Goal: Task Accomplishment & Management: Complete application form

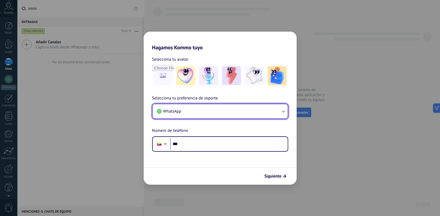
click at [201, 110] on button "WhatsApp" at bounding box center [220, 111] width 135 height 14
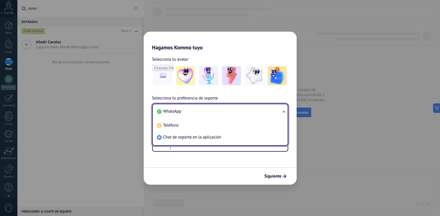
click at [200, 112] on li "WhatsApp" at bounding box center [219, 111] width 129 height 12
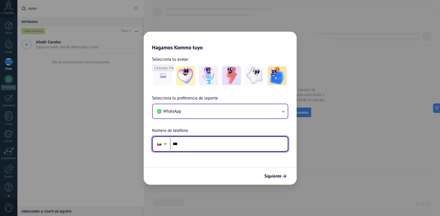
click at [202, 142] on input "***" at bounding box center [229, 144] width 118 height 12
click at [181, 144] on input "**********" at bounding box center [229, 144] width 118 height 12
click at [206, 143] on input "**********" at bounding box center [229, 144] width 118 height 12
type input "**"
type input "**********"
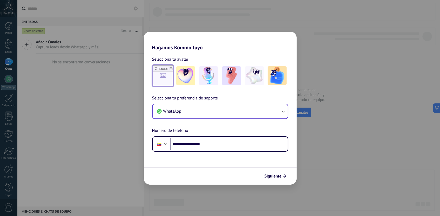
click at [165, 78] on input "file" at bounding box center [163, 75] width 21 height 21
type input "**********"
click at [168, 78] on img at bounding box center [162, 75] width 19 height 19
click at [196, 60] on link "Restablecer" at bounding box center [200, 59] width 21 height 5
click at [168, 76] on input "file" at bounding box center [163, 75] width 21 height 21
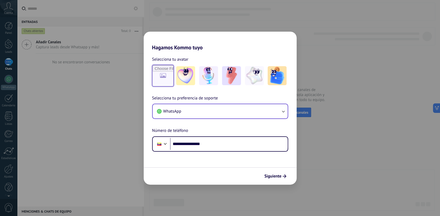
type input "**********"
click at [274, 177] on span "Siguiente" at bounding box center [273, 176] width 17 height 4
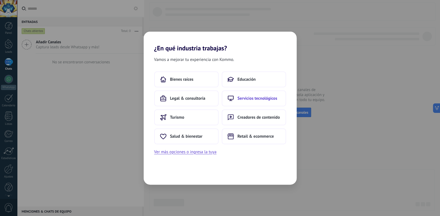
click at [269, 101] on button "Servicios tecnológicos" at bounding box center [254, 98] width 64 height 16
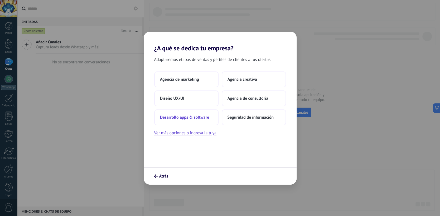
click at [198, 119] on span "Desarrollo apps & software" at bounding box center [184, 117] width 49 height 5
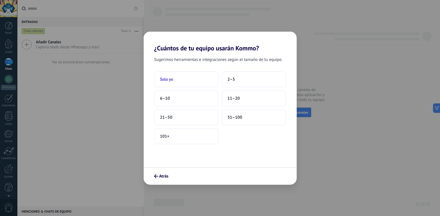
click at [163, 76] on button "Solo yo" at bounding box center [186, 79] width 64 height 16
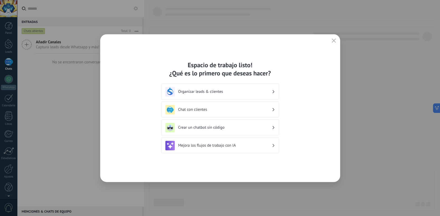
click at [335, 39] on icon "button" at bounding box center [334, 41] width 4 height 4
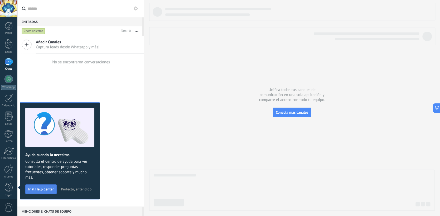
click at [54, 188] on button "Ir al Help Center" at bounding box center [40, 188] width 31 height 9
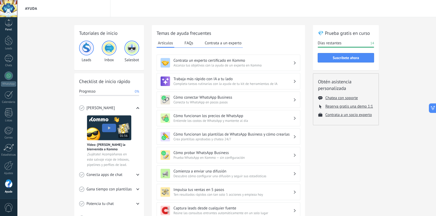
click at [11, 27] on link "Panel" at bounding box center [8, 24] width 17 height 13
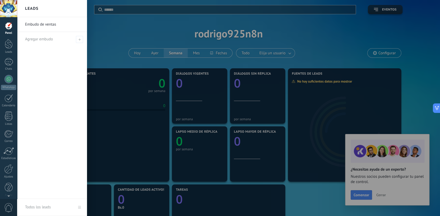
click at [114, 38] on div at bounding box center [237, 108] width 440 height 216
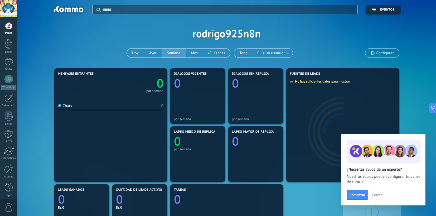
click at [377, 195] on span "Cerrar" at bounding box center [376, 195] width 9 height 4
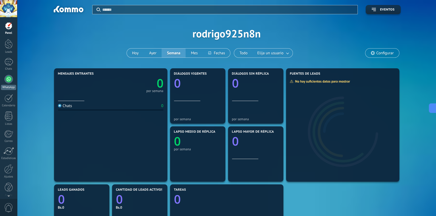
click at [13, 82] on link "WhatsApp" at bounding box center [8, 82] width 17 height 15
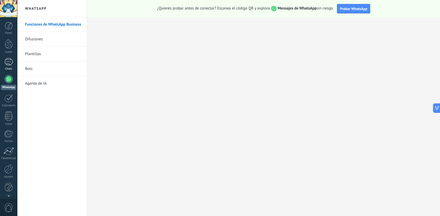
click at [7, 65] on div at bounding box center [8, 62] width 8 height 8
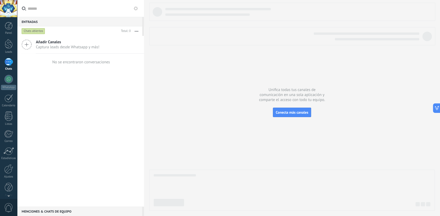
click at [138, 8] on icon at bounding box center [136, 8] width 4 height 4
click at [137, 8] on use at bounding box center [136, 8] width 4 height 4
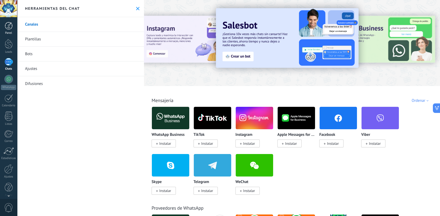
click at [11, 27] on div at bounding box center [9, 26] width 8 height 8
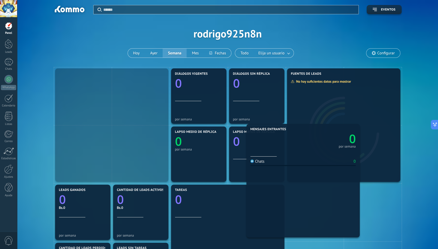
drag, startPoint x: 76, startPoint y: 99, endPoint x: 267, endPoint y: 138, distance: 195.4
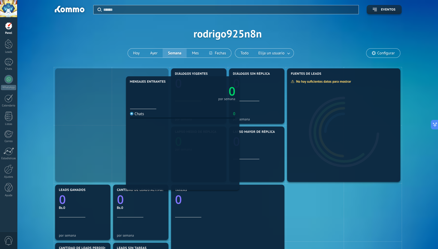
drag, startPoint x: 155, startPoint y: 128, endPoint x: 233, endPoint y: 139, distance: 78.4
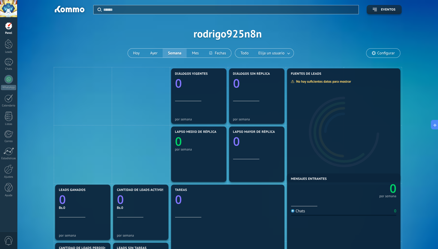
drag, startPoint x: 145, startPoint y: 125, endPoint x: 393, endPoint y: 228, distance: 268.8
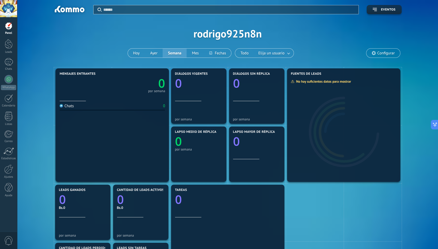
drag, startPoint x: 368, startPoint y: 229, endPoint x: 137, endPoint y: 108, distance: 260.3
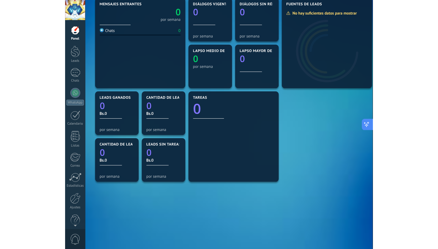
scroll to position [66, 0]
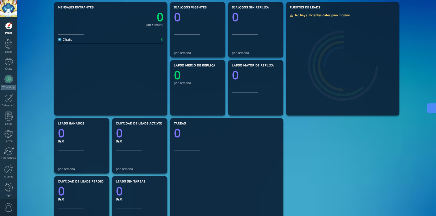
click at [430, 105] on icon at bounding box center [431, 108] width 6 height 6
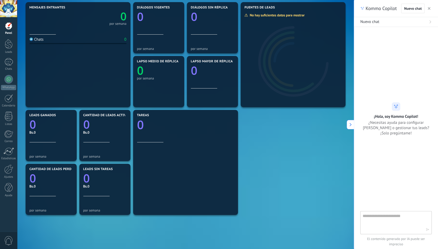
click at [372, 216] on textarea at bounding box center [392, 222] width 59 height 19
type textarea "**********"
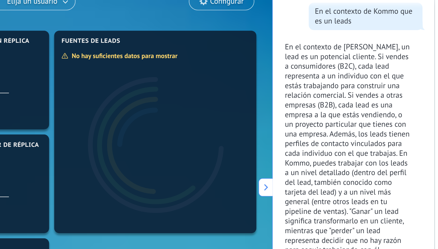
scroll to position [25, 0]
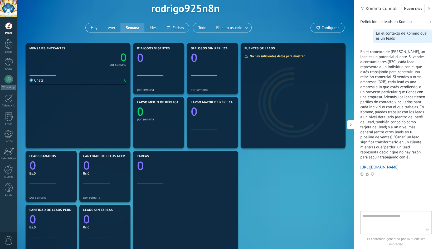
click at [429, 9] on icon "button" at bounding box center [429, 8] width 3 height 3
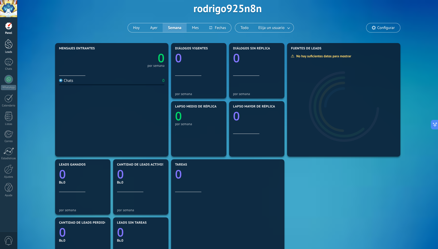
click at [10, 52] on div "Leads" at bounding box center [8, 51] width 15 height 3
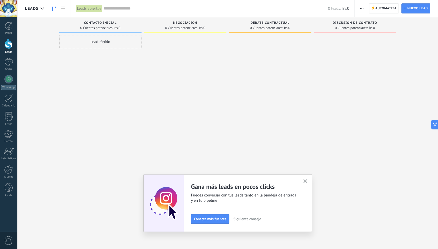
click at [101, 41] on div "Lead rápido" at bounding box center [100, 41] width 82 height 13
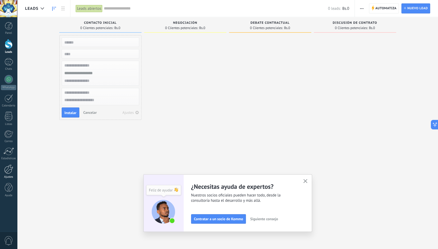
click at [11, 172] on div at bounding box center [8, 168] width 9 height 9
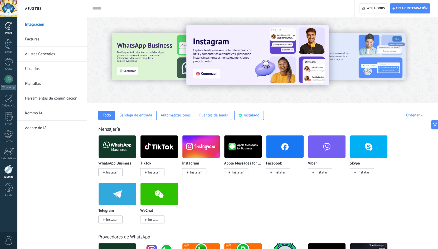
click at [7, 34] on div "Panel" at bounding box center [8, 32] width 15 height 3
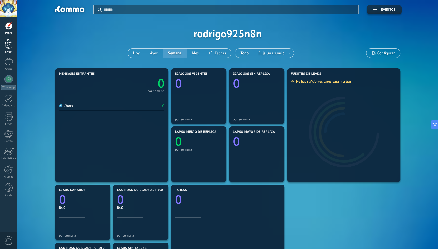
click at [11, 50] on div "Leads" at bounding box center [8, 51] width 15 height 3
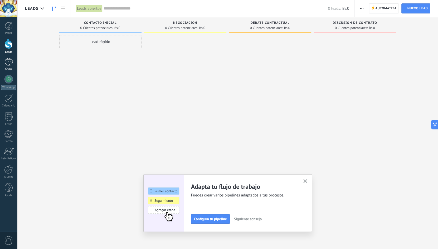
click at [15, 63] on link "Chats" at bounding box center [8, 64] width 17 height 13
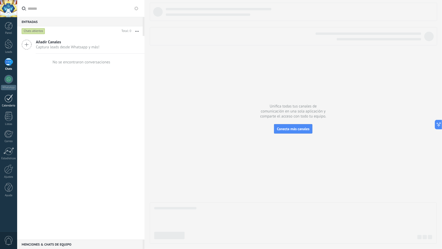
click at [15, 98] on link "Calendario" at bounding box center [8, 100] width 17 height 13
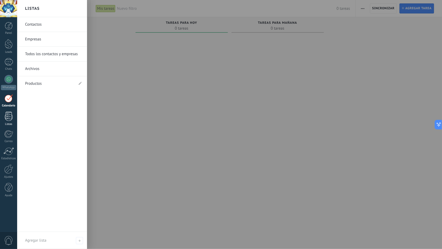
click at [11, 117] on div at bounding box center [9, 116] width 8 height 9
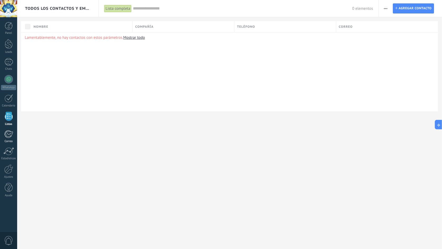
click at [7, 131] on div at bounding box center [8, 134] width 9 height 8
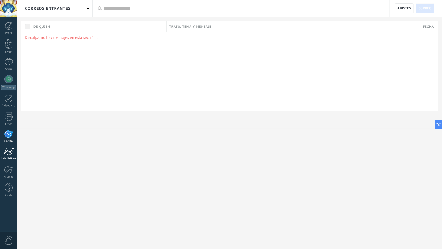
click at [9, 153] on div at bounding box center [8, 151] width 11 height 8
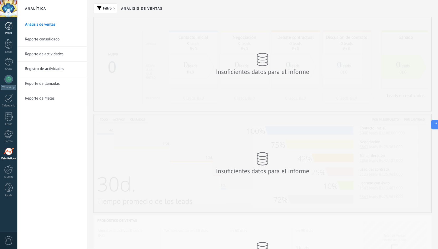
click at [14, 27] on link "Panel" at bounding box center [8, 28] width 17 height 13
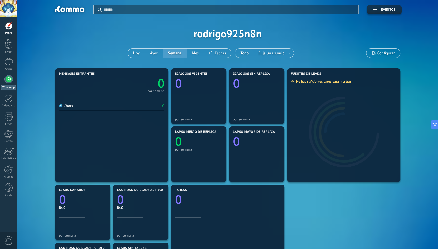
click at [10, 83] on link "WhatsApp" at bounding box center [8, 82] width 17 height 15
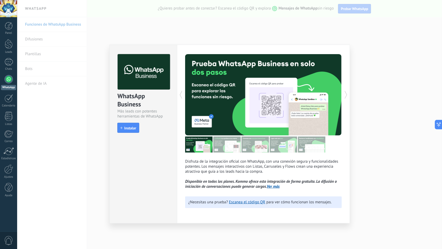
click at [362, 76] on div "WhatsApp Business Más leads con potentes herramientas de WhatsApp install Insta…" at bounding box center [229, 124] width 425 height 249
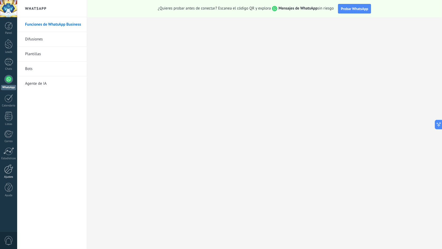
click at [9, 171] on div at bounding box center [8, 168] width 9 height 9
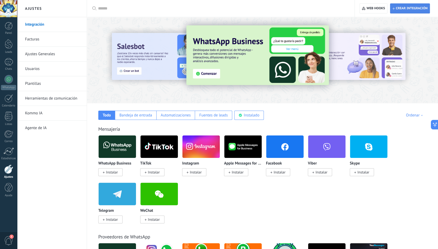
click at [414, 8] on span "Crear integración" at bounding box center [412, 8] width 32 height 4
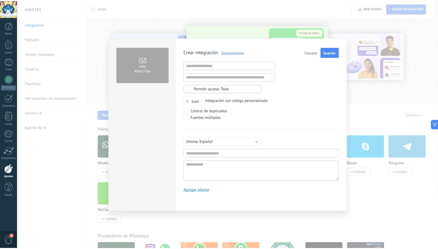
scroll to position [5, 0]
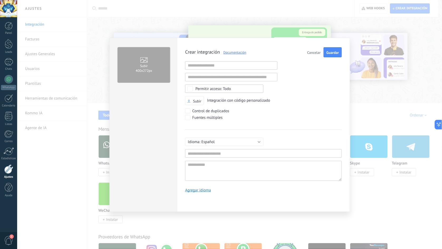
click at [315, 53] on span "Cancelar" at bounding box center [313, 53] width 13 height 4
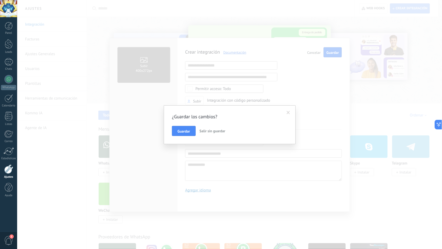
click at [292, 110] on span at bounding box center [288, 112] width 9 height 9
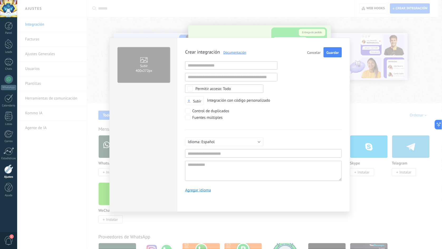
click at [313, 50] on button "Cancelar" at bounding box center [314, 52] width 18 height 10
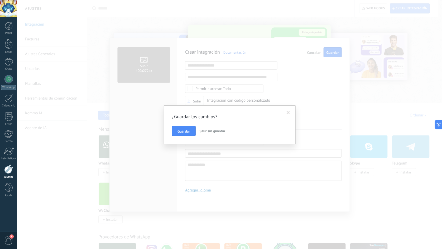
click at [215, 133] on span "Salir sin guardar" at bounding box center [213, 130] width 26 height 5
